Goal: Find specific page/section: Find specific page/section

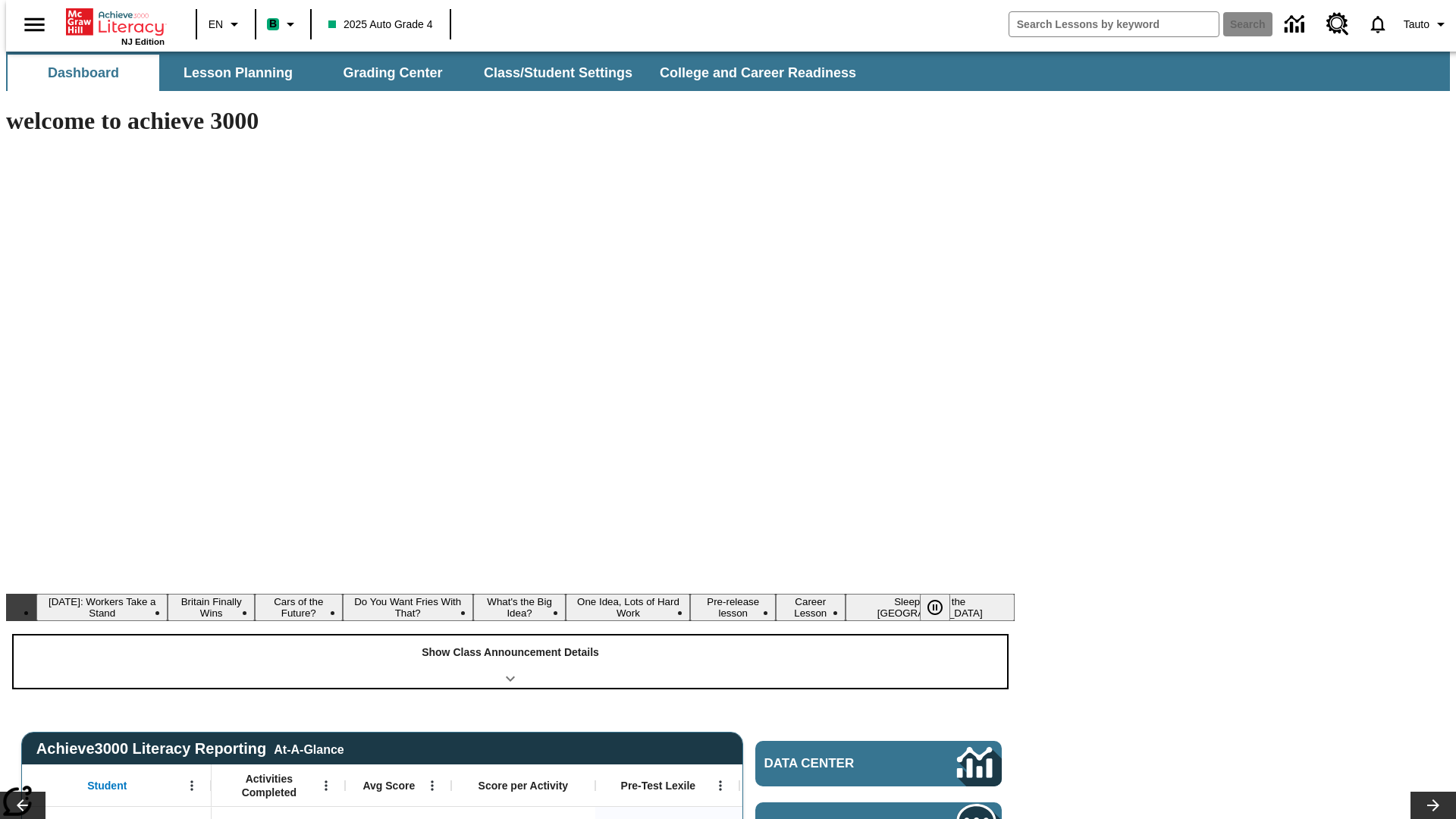
click at [511, 636] on div "Show Class Announcement Details" at bounding box center [510, 662] width 994 height 52
